Goal: Task Accomplishment & Management: Complete application form

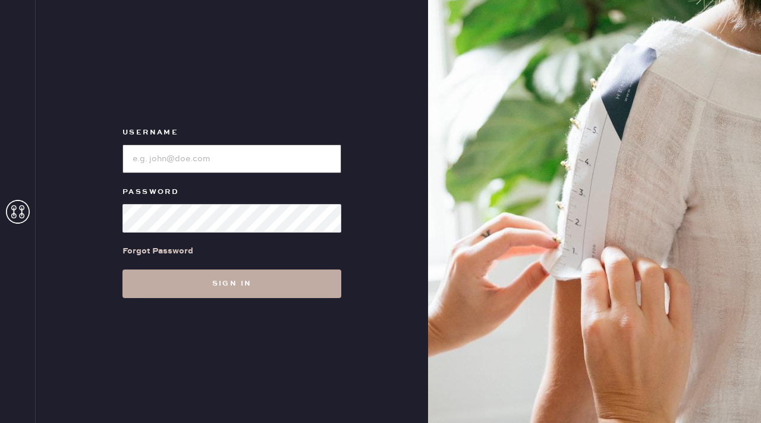
type input "reformationflatiron"
click at [251, 277] on button "Sign in" at bounding box center [232, 283] width 219 height 29
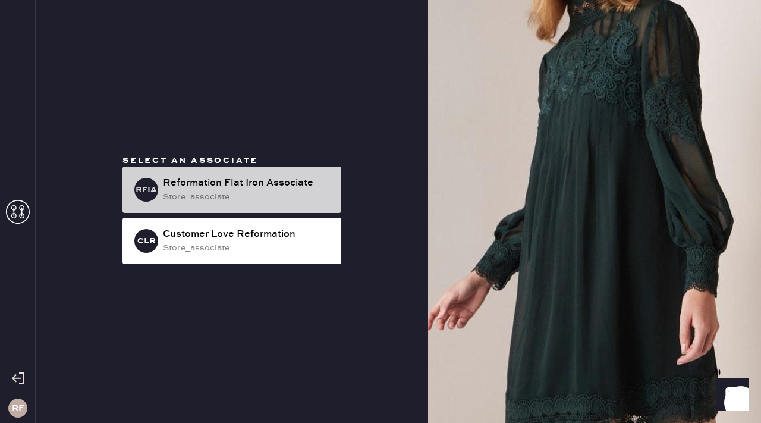
click at [215, 190] on div "store_associate" at bounding box center [247, 196] width 169 height 13
click at [148, 181] on div "RFIA" at bounding box center [146, 190] width 24 height 24
click at [168, 212] on div "RFIA Reformation Flat Iron Associate store_associate" at bounding box center [232, 190] width 219 height 46
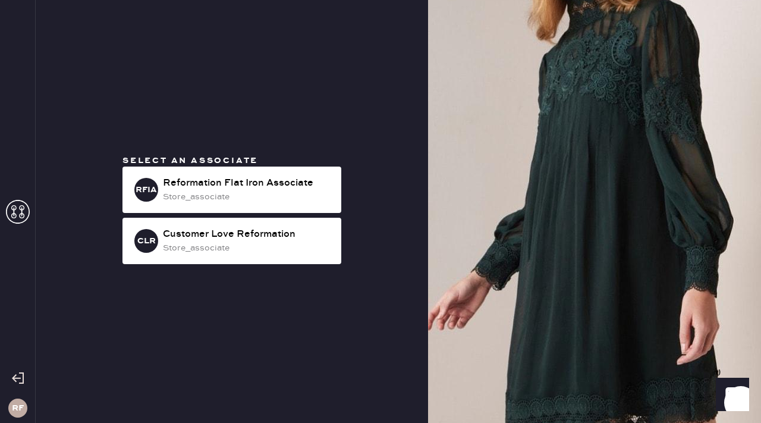
click at [29, 215] on icon at bounding box center [18, 212] width 24 height 24
click at [18, 212] on icon at bounding box center [18, 212] width 24 height 24
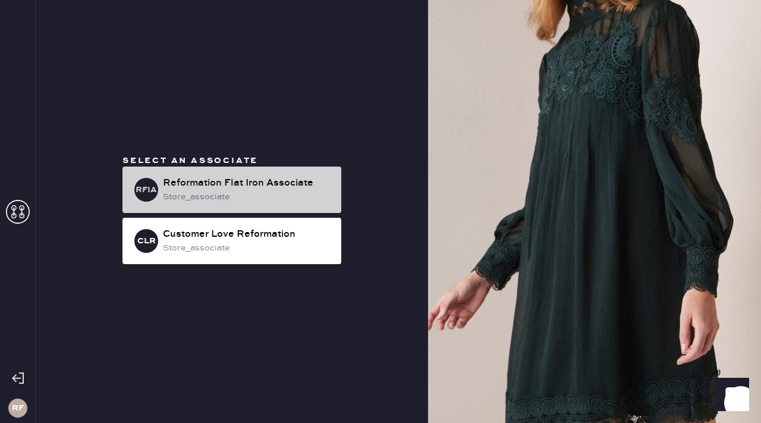
click at [184, 195] on div "store_associate" at bounding box center [247, 196] width 169 height 13
click at [301, 196] on div "store_associate" at bounding box center [247, 196] width 169 height 13
click at [231, 182] on div "Reformation Flat Iron Associate" at bounding box center [247, 183] width 169 height 14
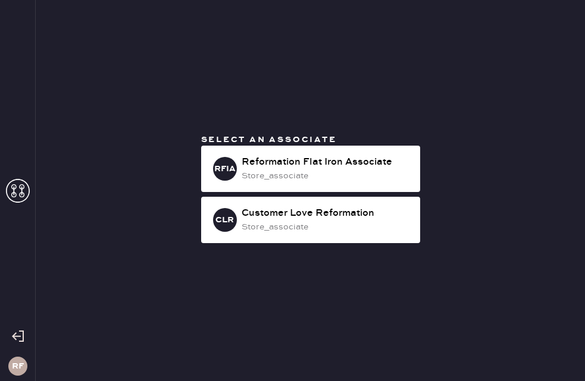
click at [275, 143] on span "Select an associate" at bounding box center [269, 139] width 136 height 11
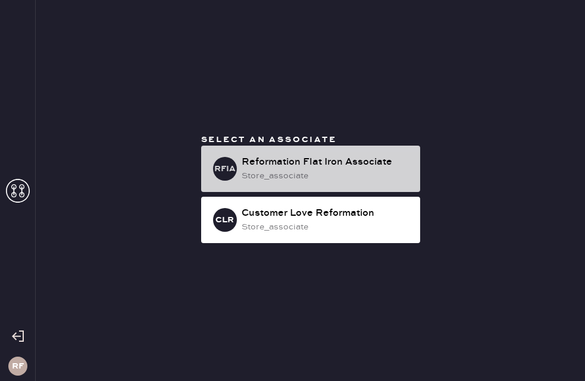
click at [278, 164] on div "Reformation Flat Iron Associate" at bounding box center [326, 162] width 169 height 14
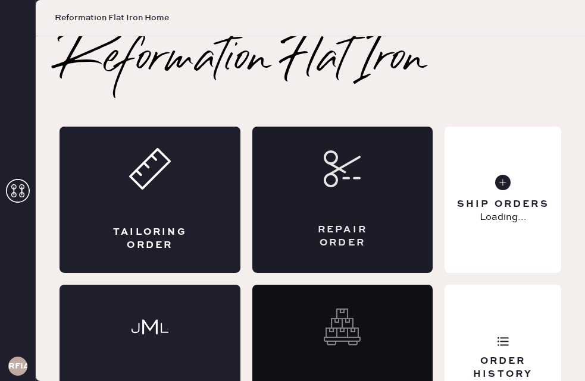
click at [324, 203] on div "Repair Order" at bounding box center [342, 200] width 181 height 146
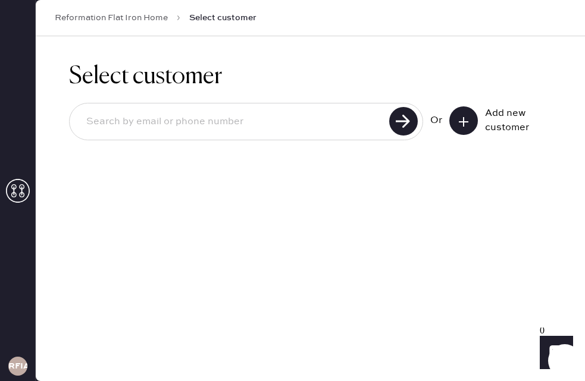
click at [485, 120] on div "Add new customer" at bounding box center [514, 120] width 59 height 29
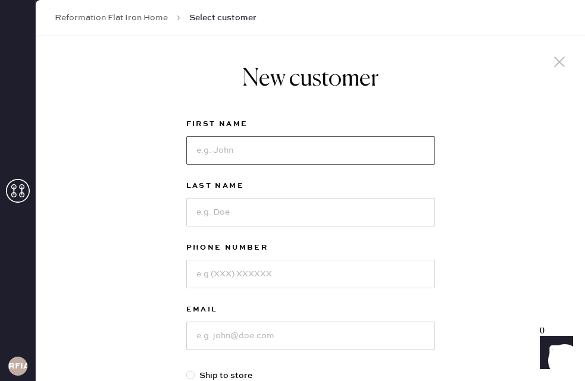
click at [320, 161] on input at bounding box center [310, 150] width 249 height 29
type input "Jenna"
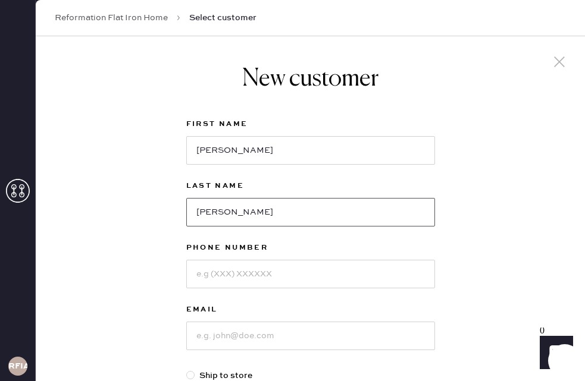
type input "Thompson"
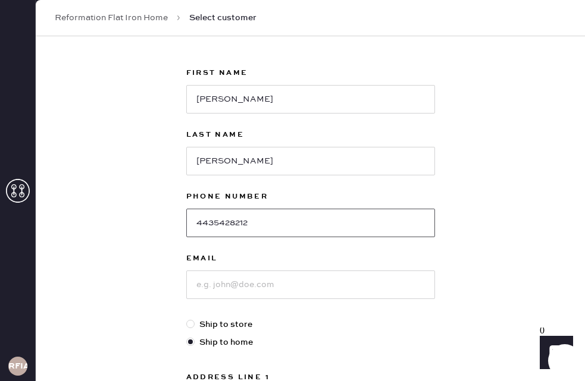
scroll to position [65, 0]
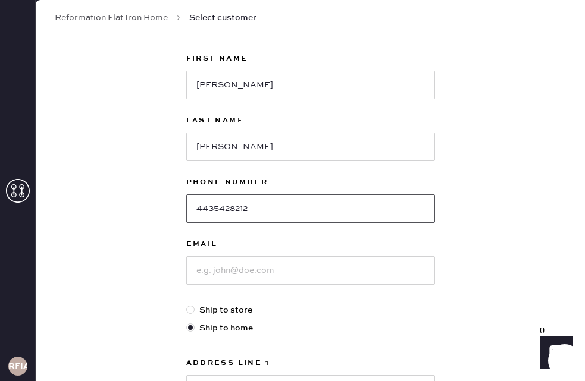
type input "4435428212"
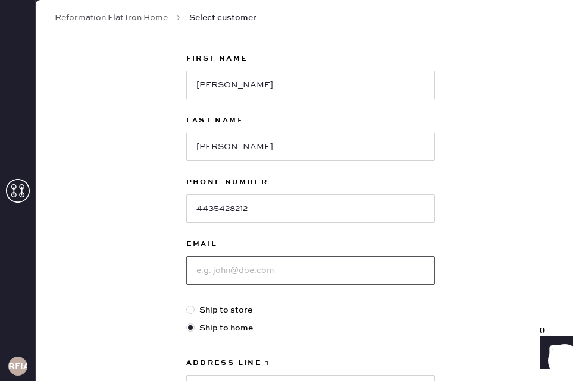
click at [291, 270] on input at bounding box center [310, 270] width 249 height 29
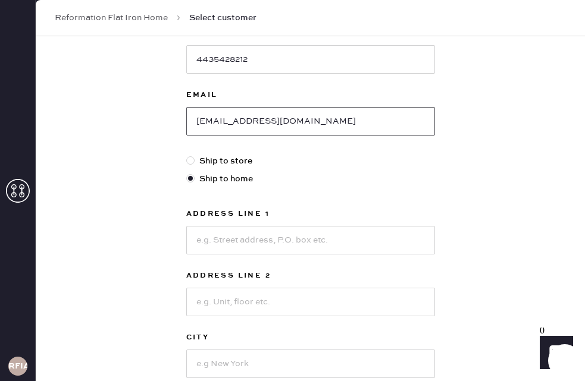
scroll to position [244, 0]
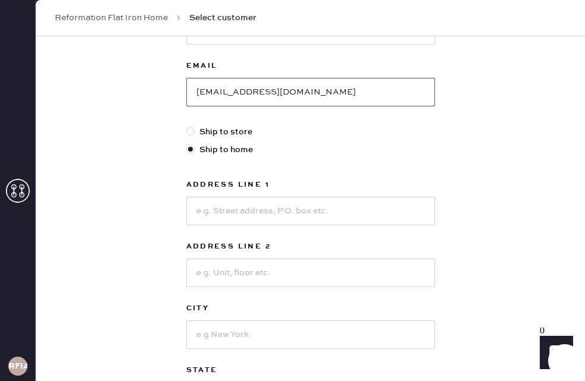
type input "jennakthompson@gmail.com"
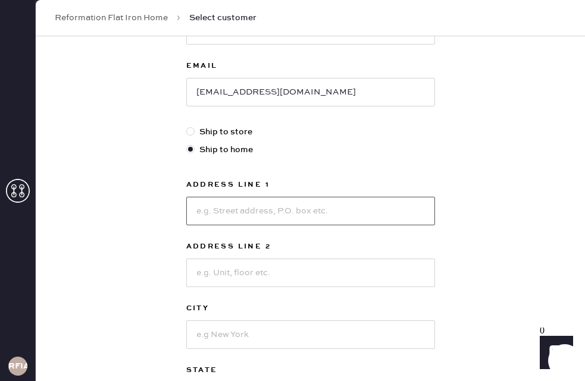
click at [336, 220] on input at bounding box center [310, 211] width 249 height 29
type input "450 E 20th St"
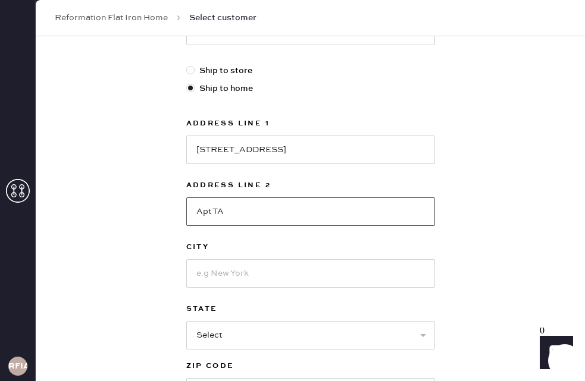
scroll to position [307, 0]
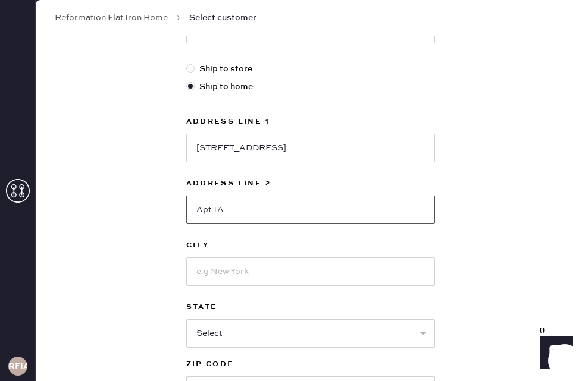
type input "Apt TA"
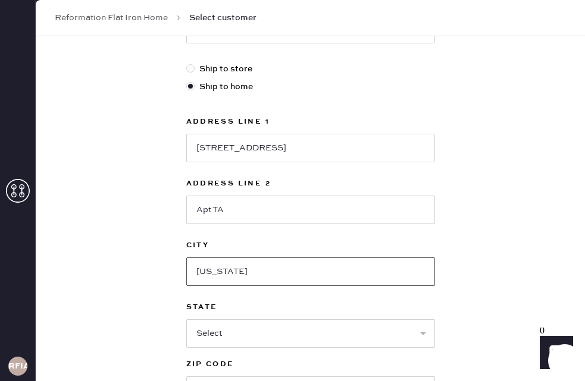
type input "New York"
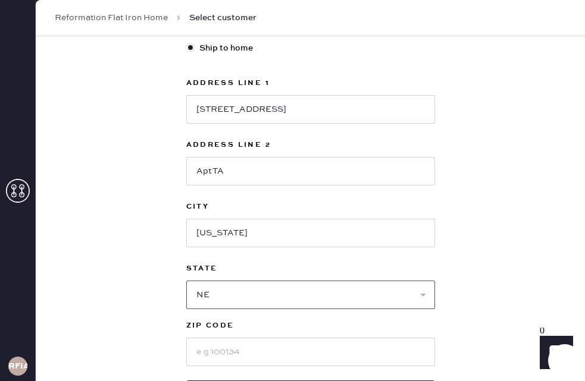
scroll to position [349, 0]
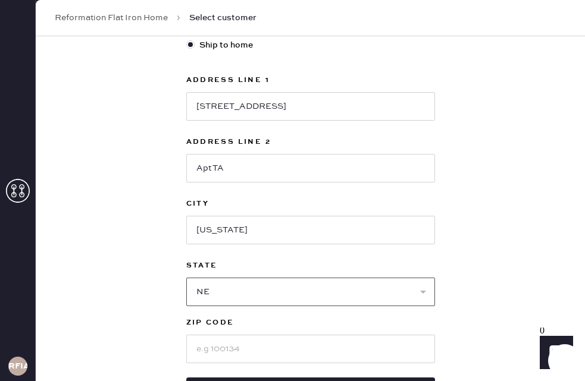
click at [402, 287] on select "Select AK AL AR AZ CA CO CT DC DE FL GA HI IA ID IL IN KS KY LA MA MD ME MI MN …" at bounding box center [310, 292] width 249 height 29
select select "NY"
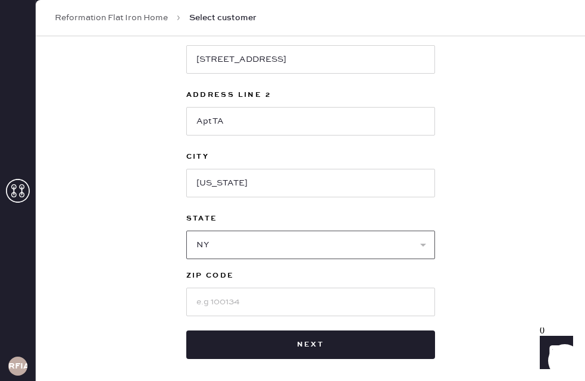
scroll to position [409, 0]
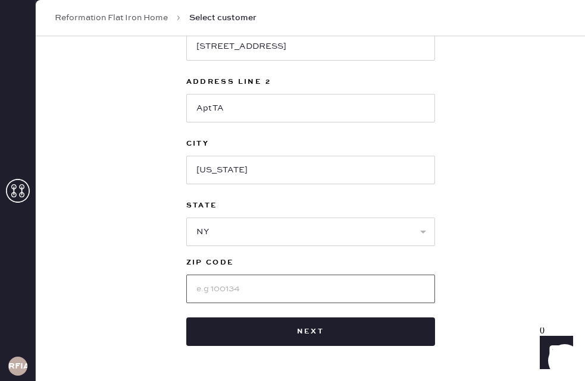
click at [413, 299] on input at bounding box center [310, 289] width 249 height 29
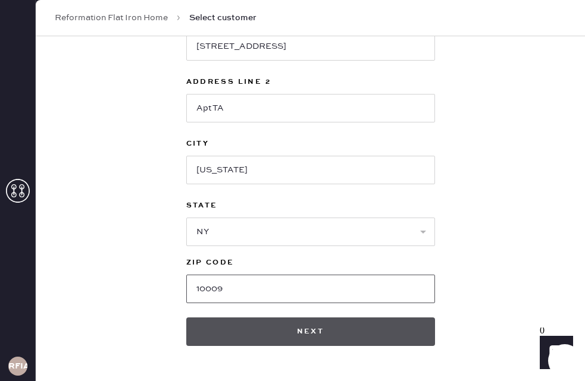
type input "10009"
click at [361, 330] on button "Next" at bounding box center [310, 332] width 249 height 29
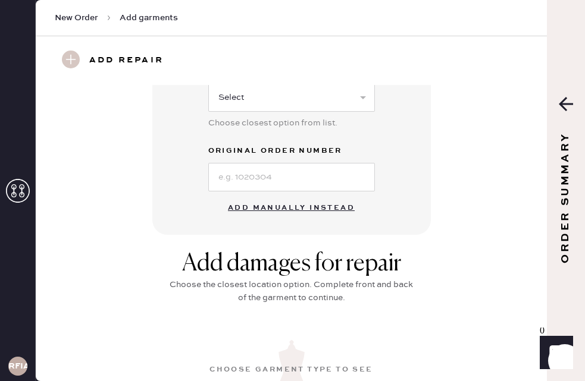
click at [306, 214] on button "Add manually instead" at bounding box center [291, 208] width 141 height 24
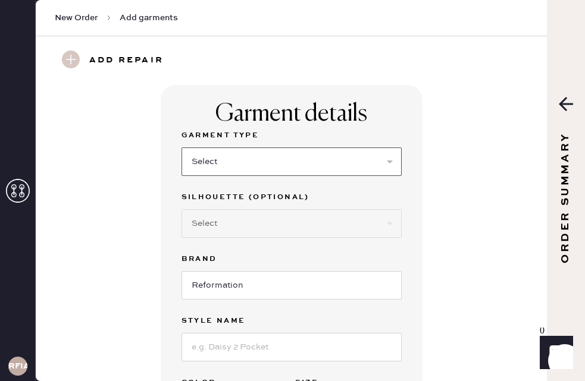
click at [272, 167] on select "Select Basic Skirt Jeans Leggings Pants Shorts Basic Sleeved Dress Basic Sleeve…" at bounding box center [291, 162] width 220 height 29
click at [327, 163] on select "Select Basic Skirt Jeans Leggings Pants Shorts Basic Sleeved Dress Basic Sleeve…" at bounding box center [291, 162] width 220 height 29
select select "7"
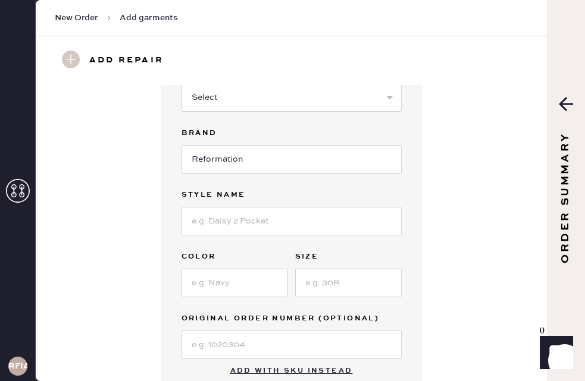
scroll to position [136, 0]
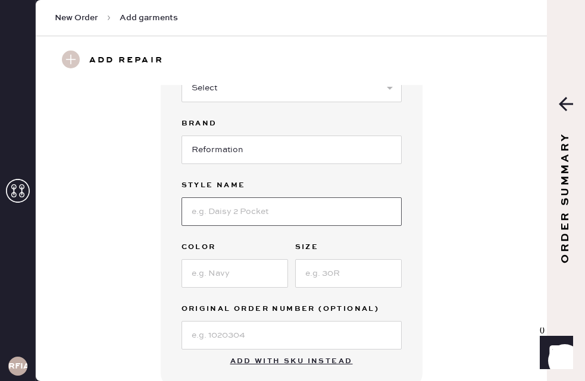
click at [239, 206] on input at bounding box center [291, 211] width 220 height 29
type input "Aarta"
click at [319, 270] on input at bounding box center [348, 273] width 106 height 29
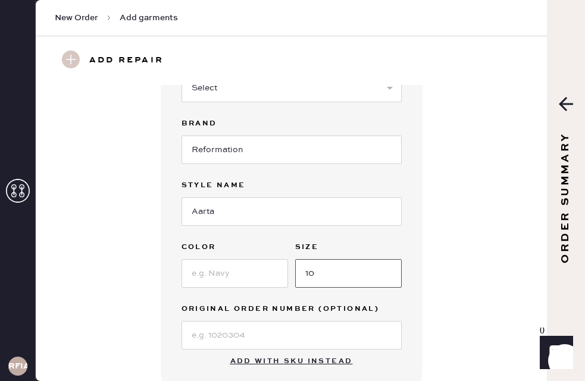
type input "10"
click at [265, 270] on input at bounding box center [234, 273] width 106 height 29
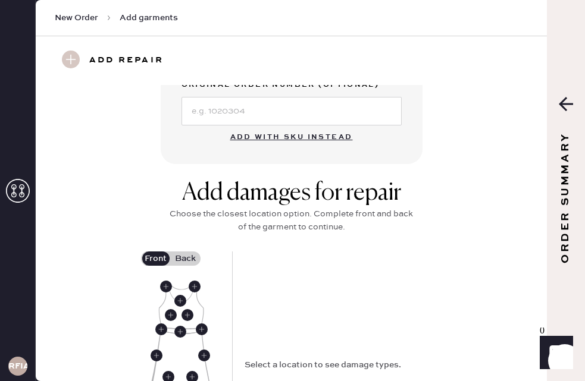
scroll to position [365, 0]
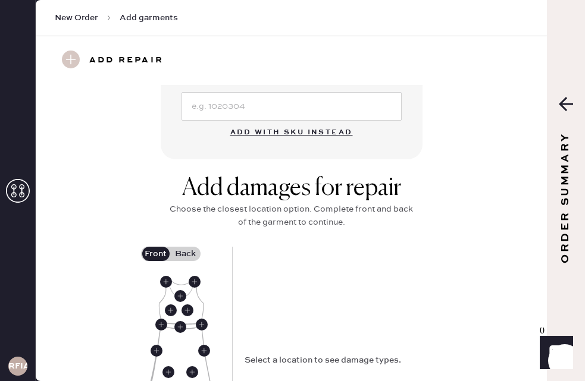
type input "Light green"
click at [186, 252] on label "Back" at bounding box center [186, 254] width 30 height 14
click at [186, 254] on input "Back" at bounding box center [186, 254] width 0 height 0
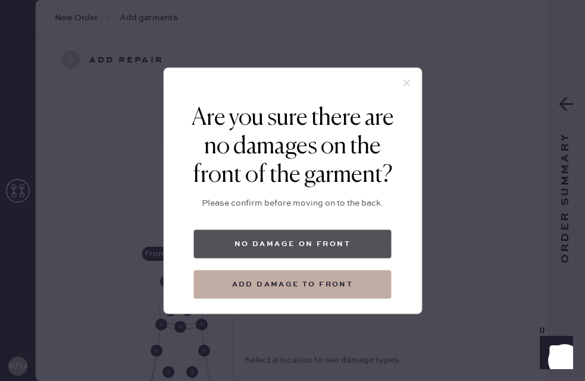
click at [293, 250] on button "No damage on front" at bounding box center [292, 244] width 197 height 29
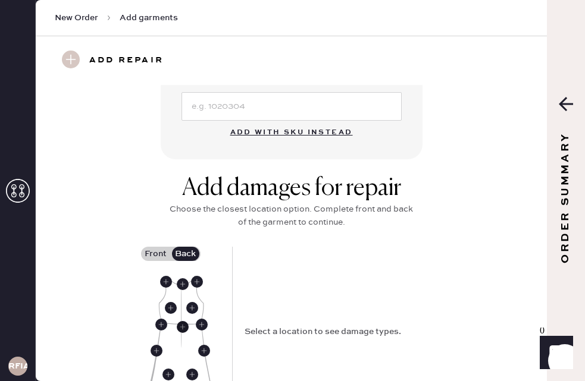
click at [183, 324] on use at bounding box center [183, 327] width 12 height 12
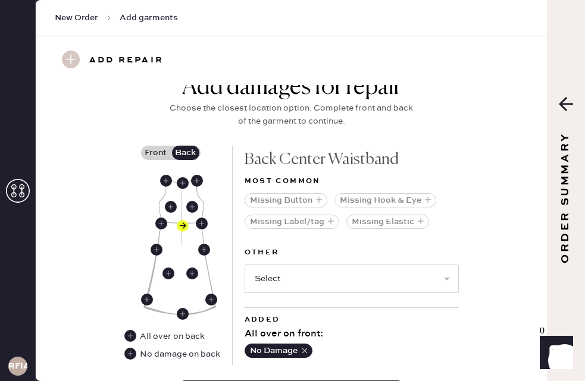
scroll to position [471, 0]
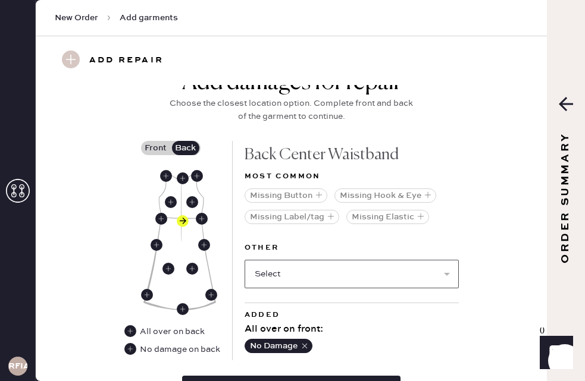
click at [292, 281] on select "Select Broken / Ripped Hem Broken Beads Broken Belt Loop Broken Button Broken C…" at bounding box center [351, 274] width 214 height 29
select select "1611"
select select
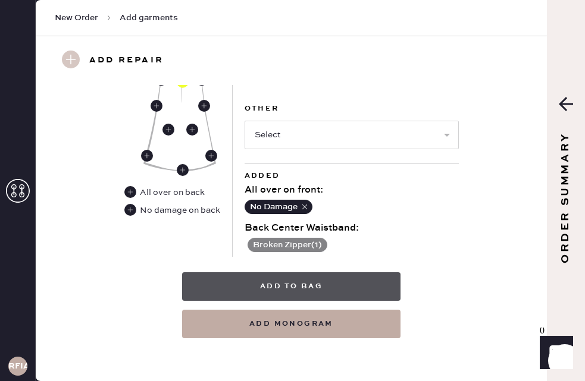
click at [296, 277] on button "Add to bag" at bounding box center [291, 286] width 218 height 29
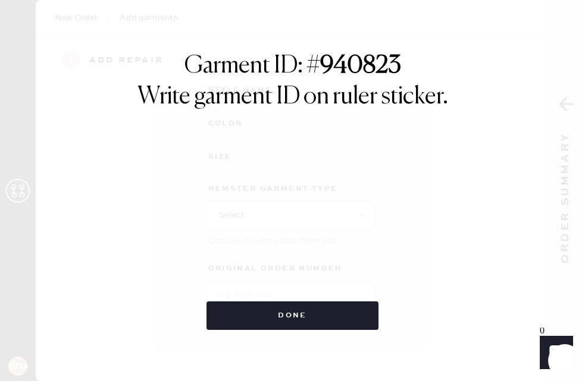
scroll to position [204, 0]
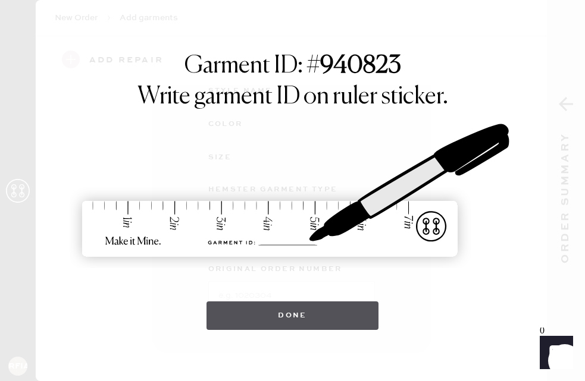
click at [309, 323] on button "Done" at bounding box center [292, 316] width 172 height 29
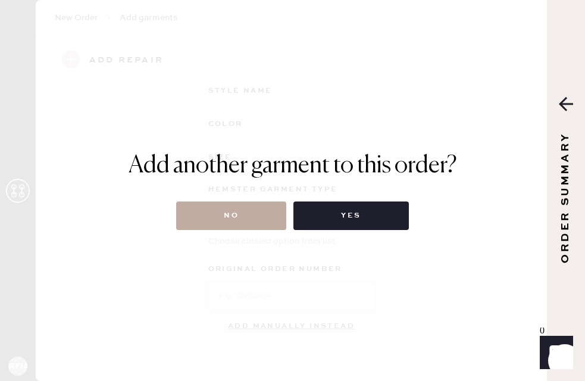
click at [228, 212] on button "No" at bounding box center [231, 216] width 110 height 29
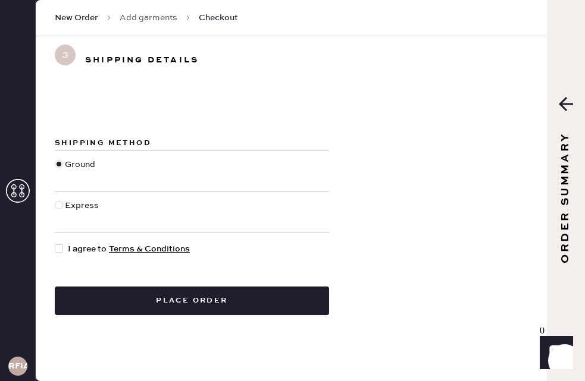
click at [60, 253] on div at bounding box center [61, 249] width 13 height 13
click at [55, 243] on input "I agree to Terms & Conditions" at bounding box center [55, 243] width 1 height 1
checkbox input "true"
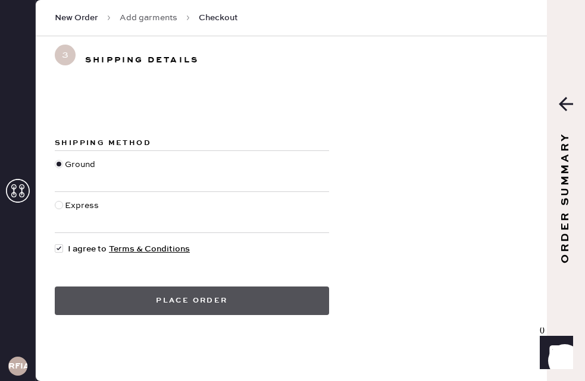
click at [144, 304] on button "Place order" at bounding box center [192, 301] width 274 height 29
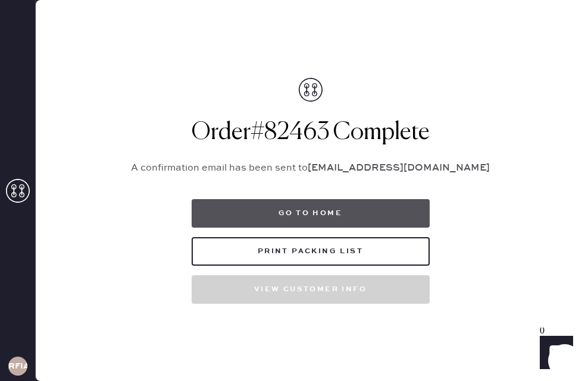
click at [272, 220] on button "Go to home" at bounding box center [311, 213] width 238 height 29
